Goal: Find specific page/section: Find specific page/section

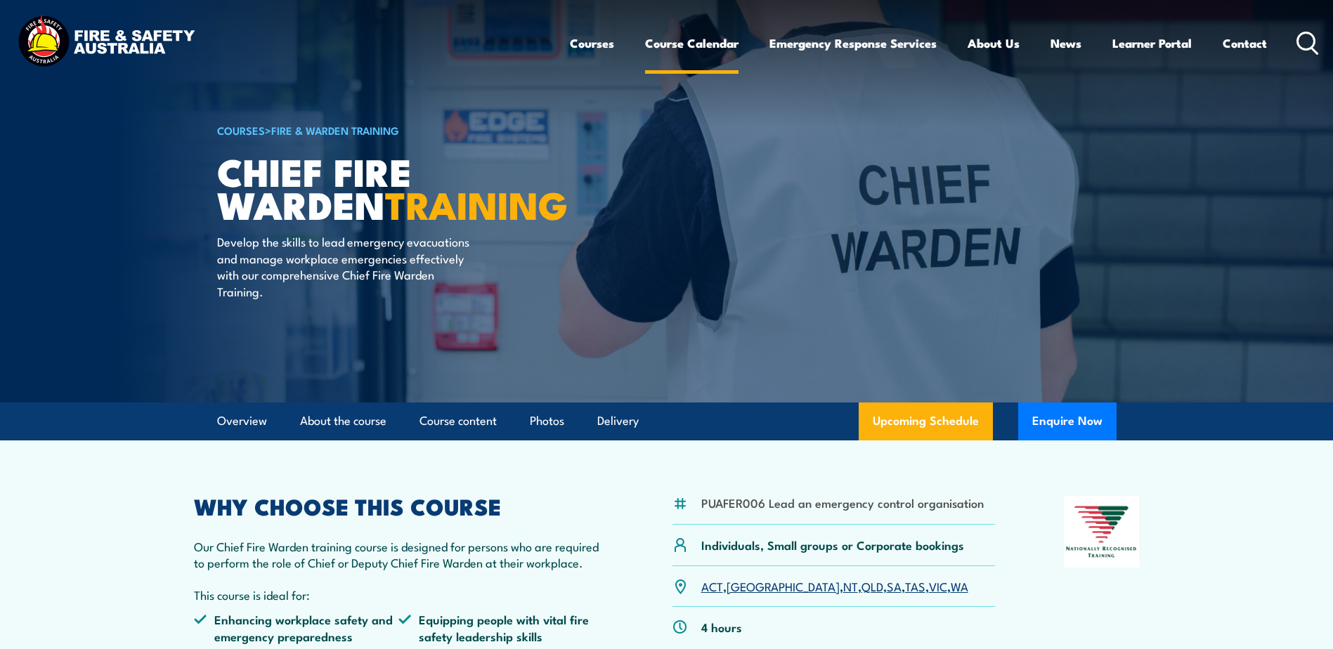
click at [696, 41] on link "Course Calendar" at bounding box center [691, 43] width 93 height 37
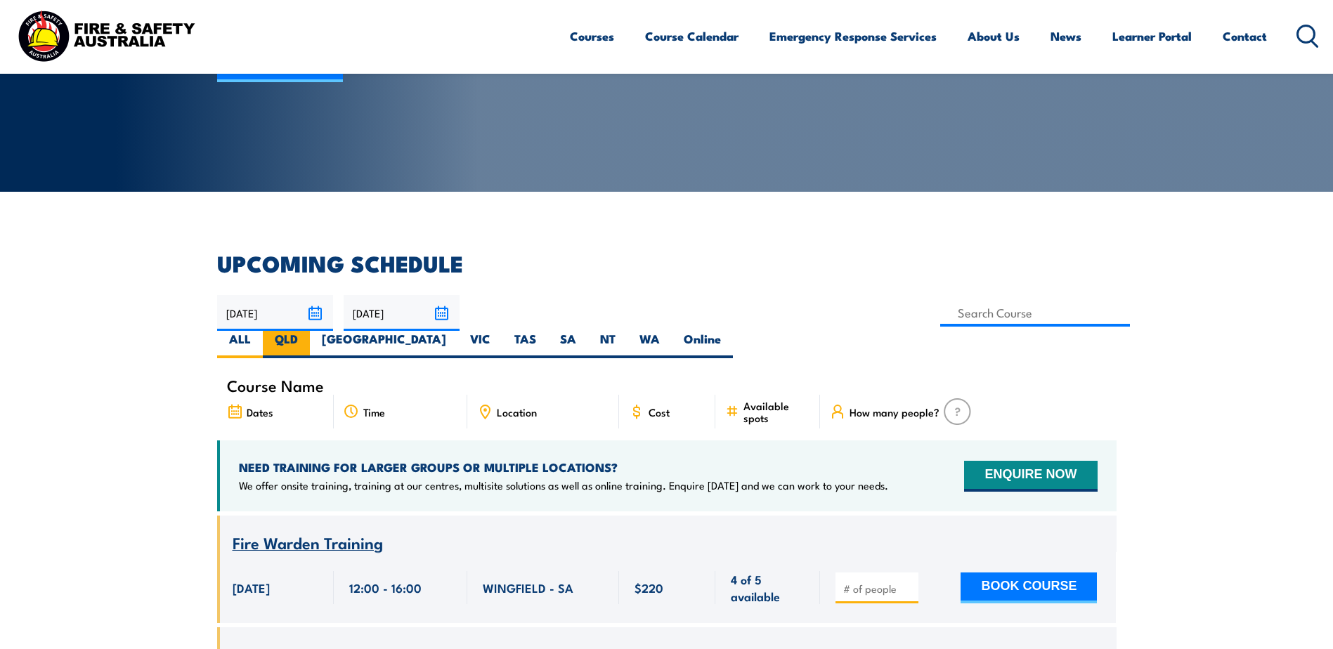
click at [310, 331] on label "QLD" at bounding box center [286, 344] width 47 height 27
click at [307, 331] on input "QLD" at bounding box center [302, 335] width 9 height 9
radio input "true"
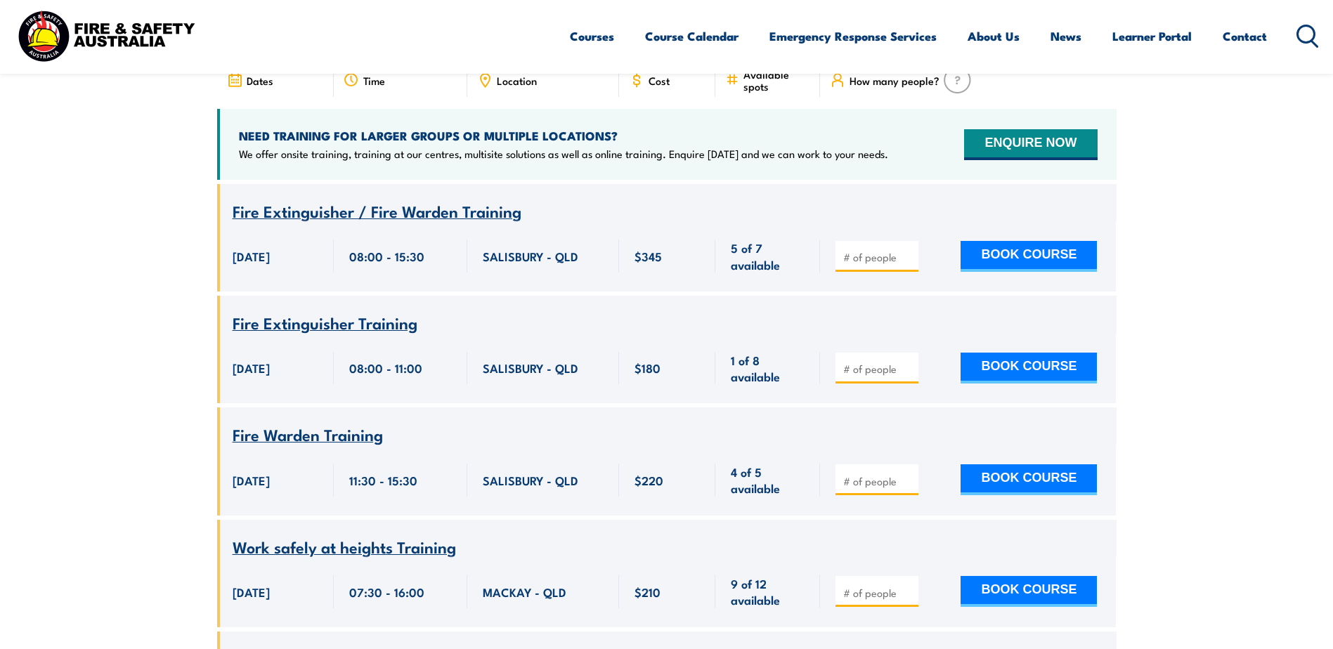
scroll to position [253, 0]
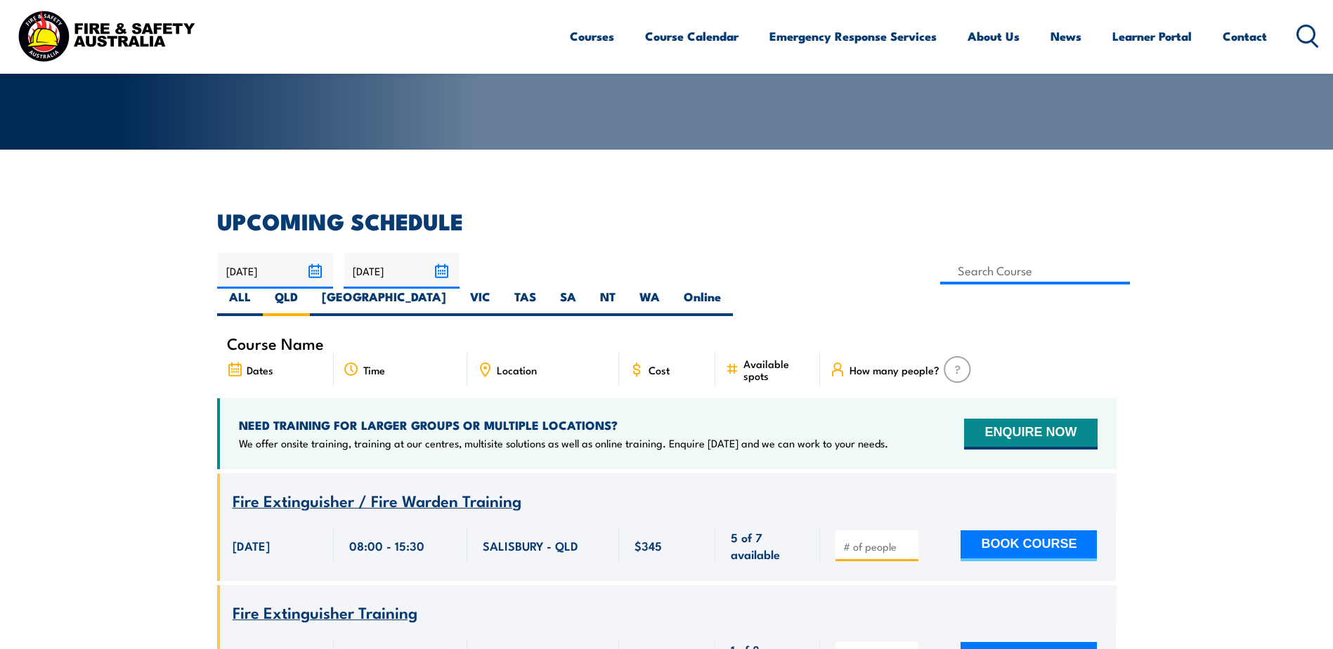
click at [305, 337] on span "Course Name" at bounding box center [275, 343] width 97 height 12
click at [292, 337] on span "Course Name" at bounding box center [275, 343] width 97 height 12
click at [940, 271] on input at bounding box center [1035, 270] width 190 height 27
type input "Chief Fire Warden Training"
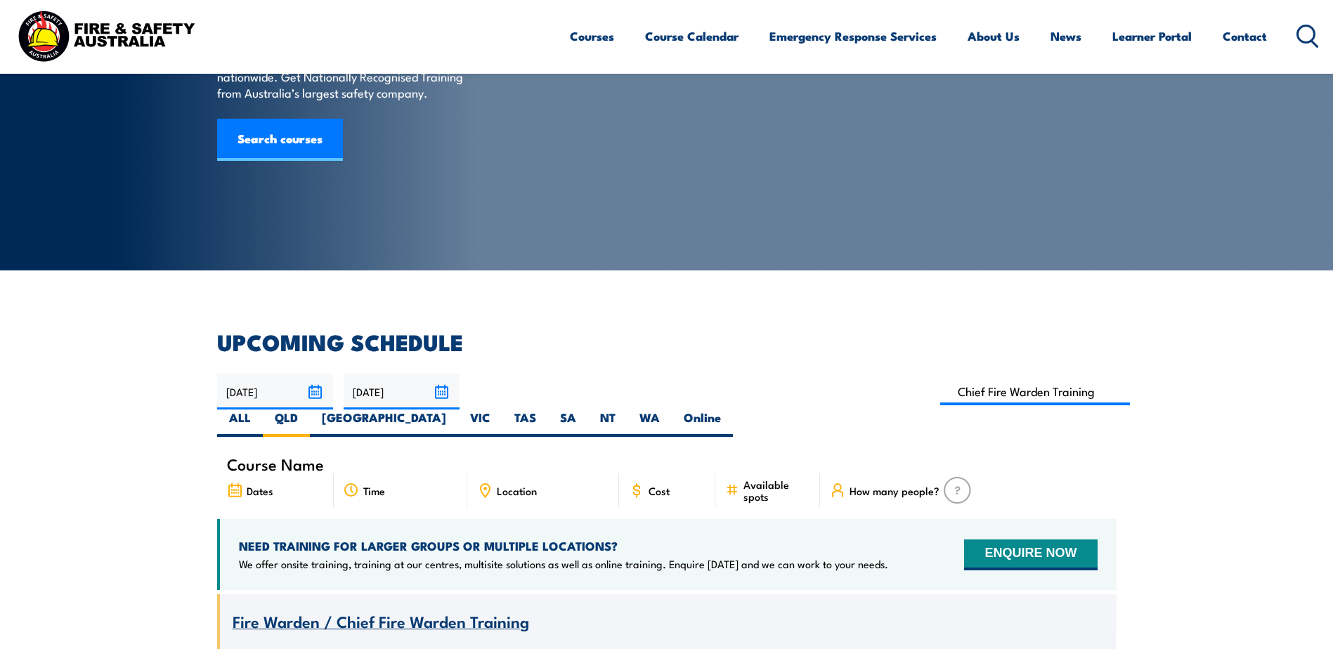
scroll to position [141, 0]
